Goal: Find specific page/section: Find specific page/section

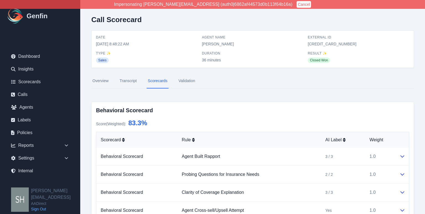
click at [98, 81] on link "Overview" at bounding box center [100, 81] width 18 height 15
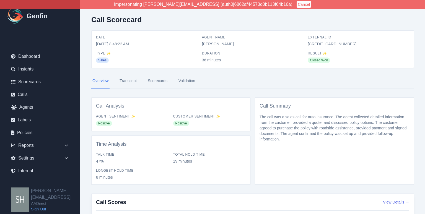
click at [161, 83] on link "Scorecards" at bounding box center [158, 81] width 22 height 15
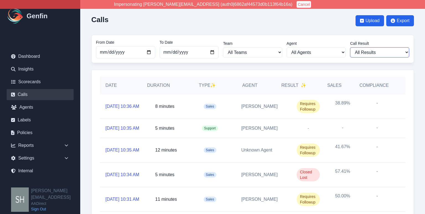
click at [363, 50] on select "All Results Closed Won Closed Lost Requires Followup" at bounding box center [379, 52] width 59 height 10
select select "Yes"
click at [350, 47] on select "All Results Closed Won Closed Lost Requires Followup" at bounding box center [379, 52] width 59 height 10
select select "Yes"
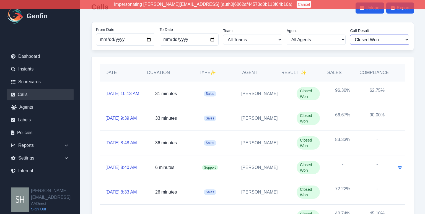
scroll to position [14, 0]
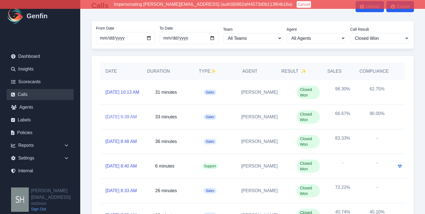
click at [124, 114] on link "[DATE] 9:39 AM" at bounding box center [121, 117] width 32 height 7
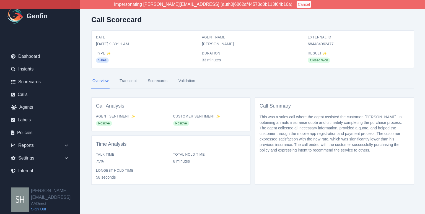
click at [160, 82] on link "Scorecards" at bounding box center [158, 81] width 22 height 15
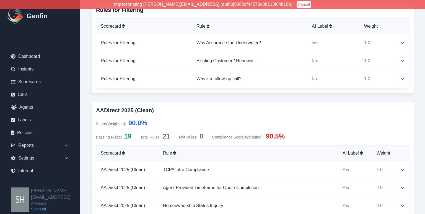
scroll to position [219, 0]
